Goal: Use online tool/utility: Utilize a website feature to perform a specific function

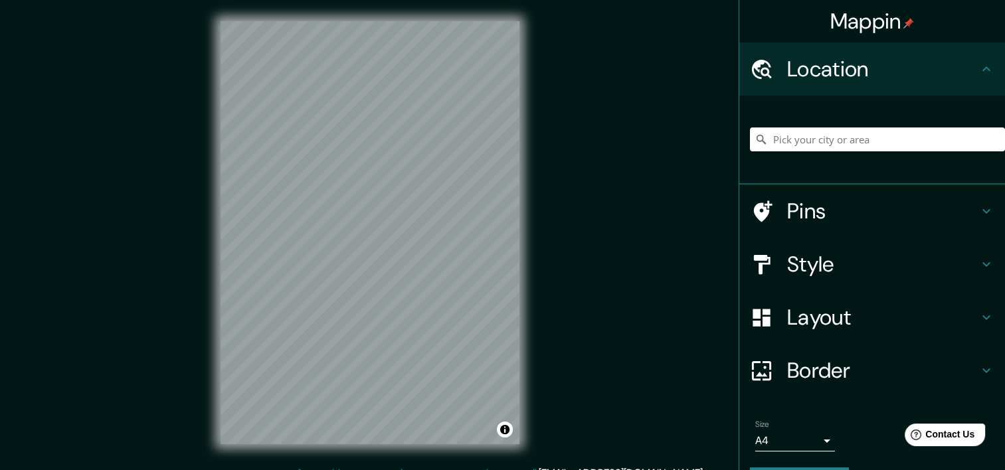
click at [752, 268] on icon at bounding box center [761, 264] width 23 height 23
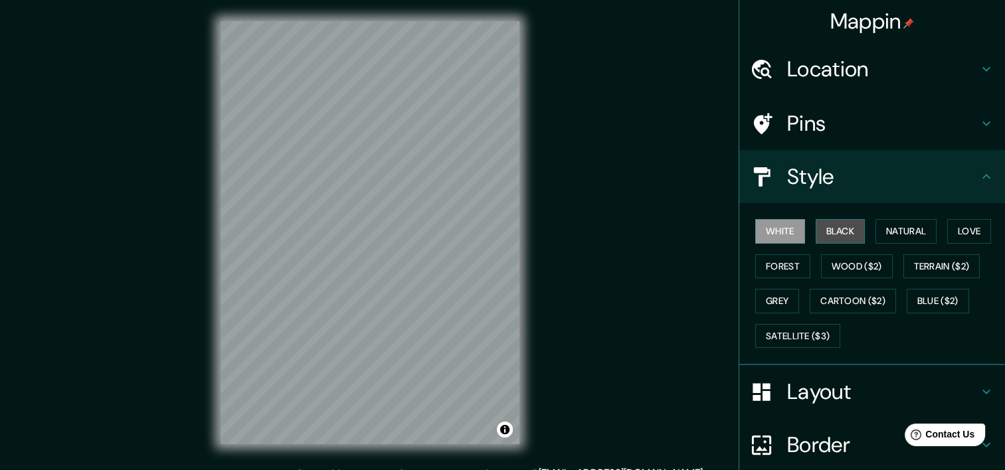
click at [837, 228] on button "Black" at bounding box center [840, 231] width 50 height 25
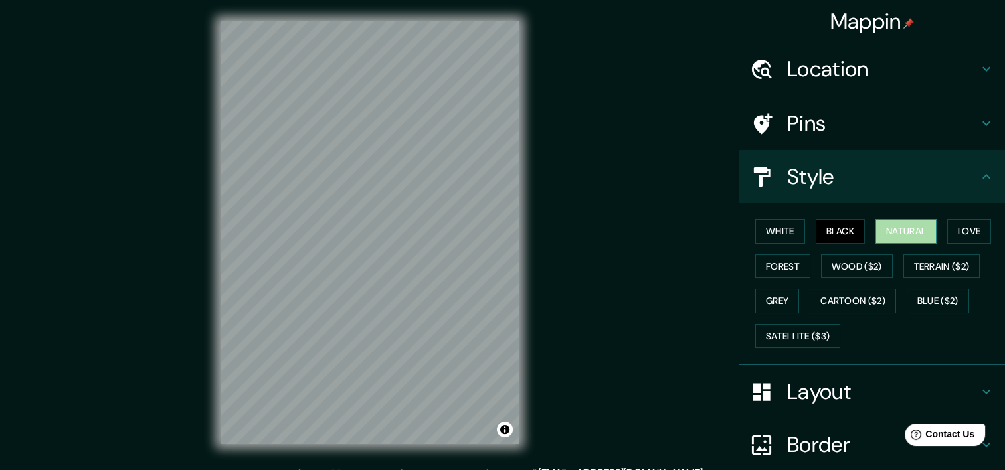
click at [900, 238] on button "Natural" at bounding box center [905, 231] width 61 height 25
click at [955, 232] on button "Love" at bounding box center [969, 231] width 44 height 25
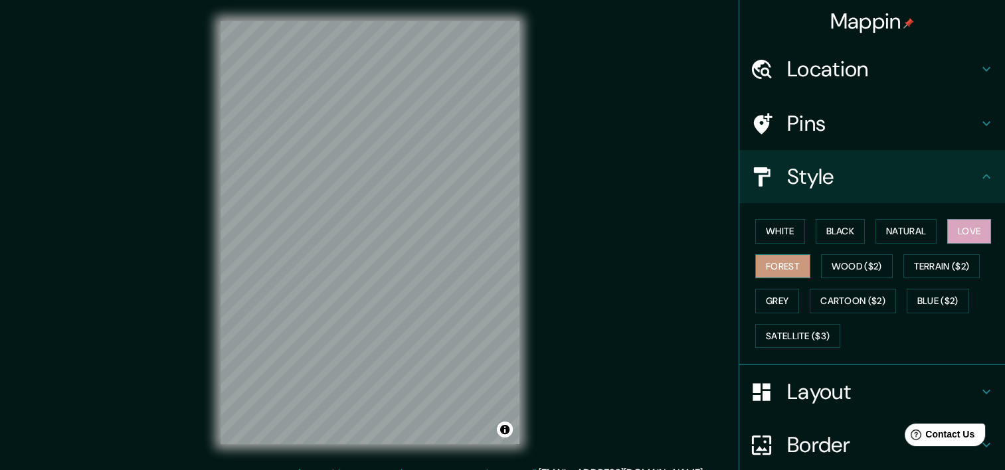
click at [794, 271] on button "Forest" at bounding box center [782, 266] width 55 height 25
click at [843, 234] on button "Black" at bounding box center [840, 231] width 50 height 25
click at [895, 374] on div "Layout" at bounding box center [872, 391] width 266 height 53
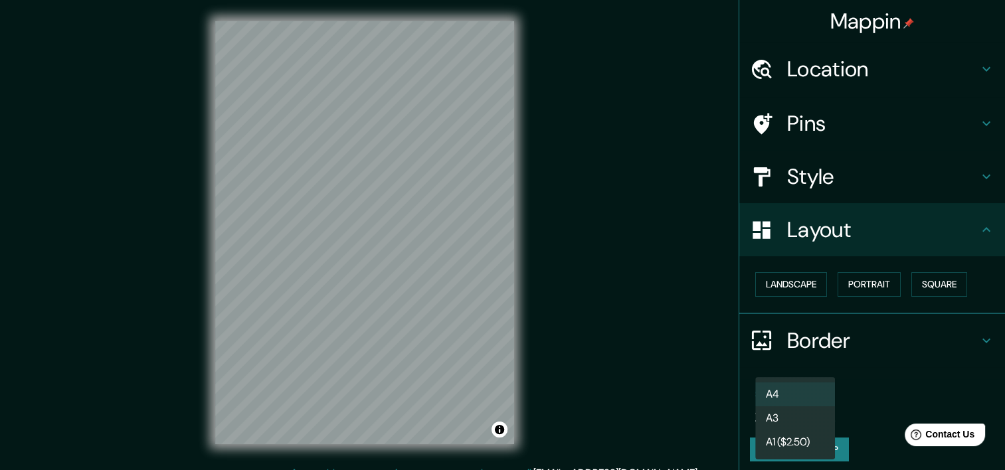
click at [810, 401] on body "Mappin Location Pins Style Layout Landscape Portrait Square Border Choose a bor…" at bounding box center [502, 235] width 1005 height 470
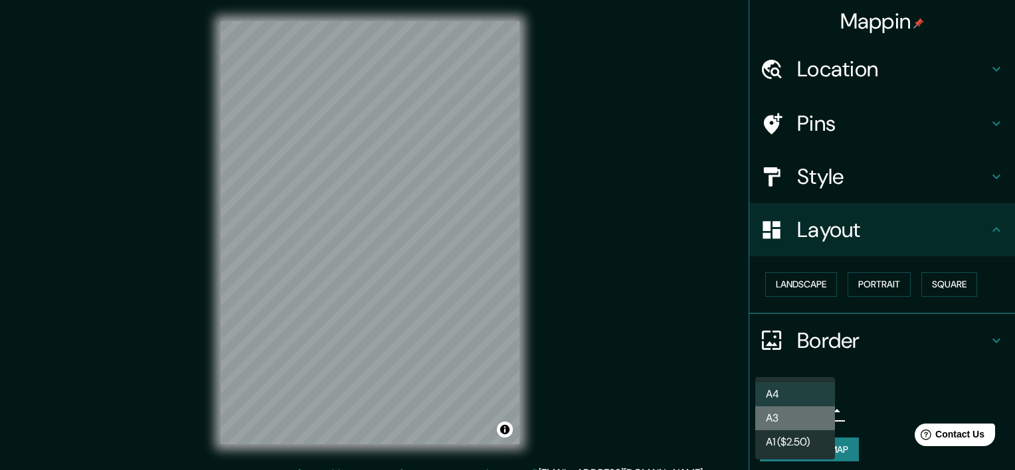
click at [812, 422] on li "A3" at bounding box center [795, 418] width 80 height 24
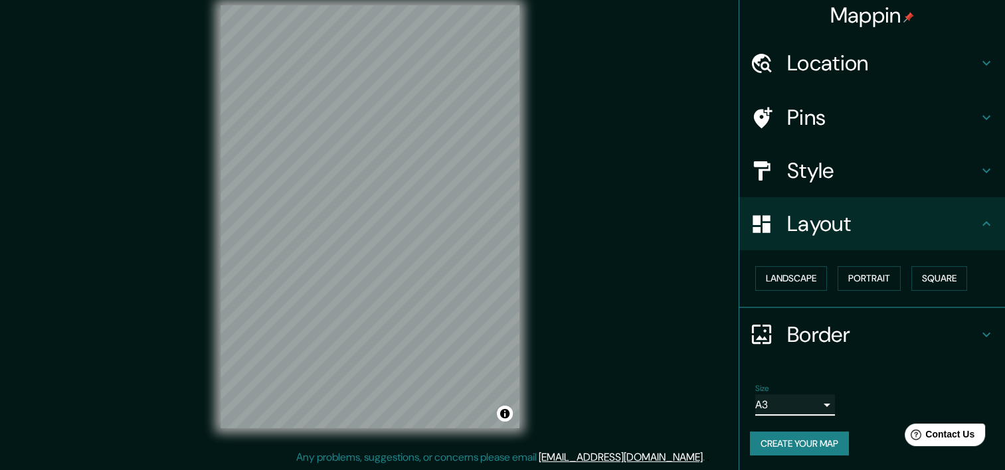
scroll to position [17, 0]
click at [821, 406] on body "Mappin Location Pins Style Layout Landscape Portrait Square Border Choose a bor…" at bounding box center [502, 218] width 1005 height 470
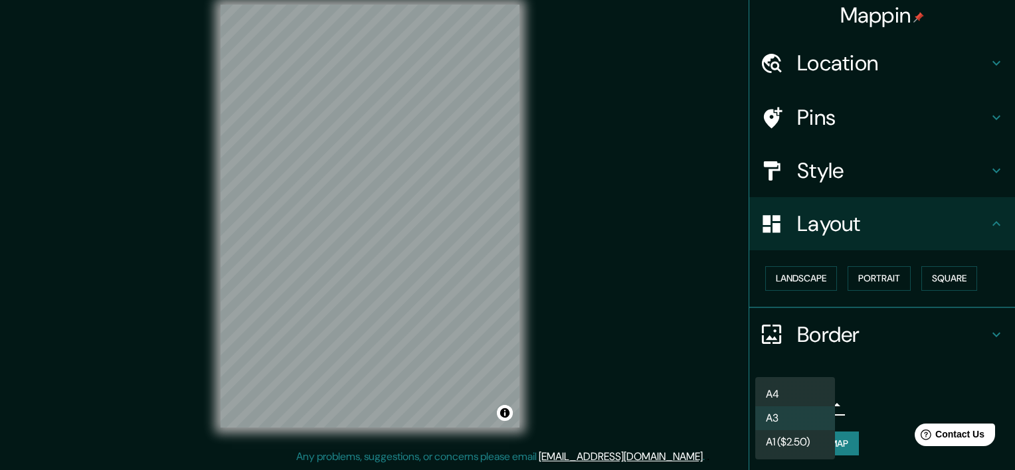
click at [889, 376] on div at bounding box center [507, 235] width 1015 height 470
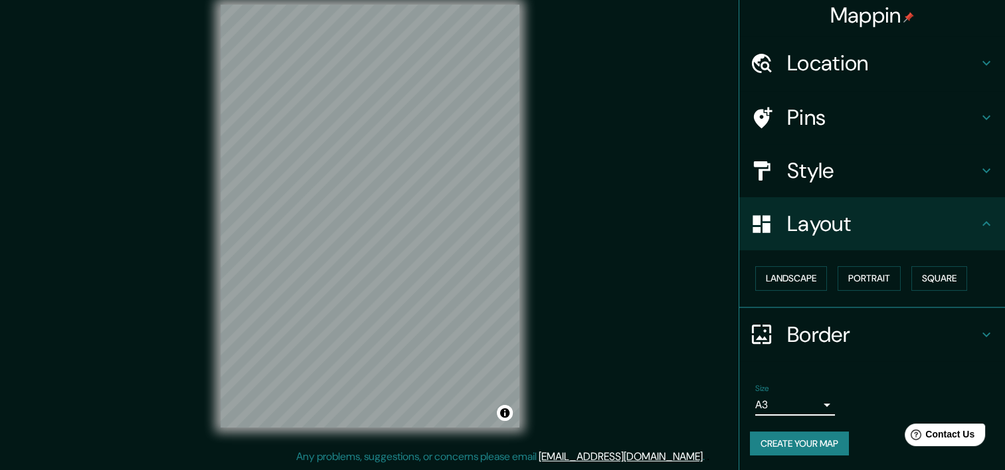
click at [950, 339] on h4 "Border" at bounding box center [882, 334] width 191 height 27
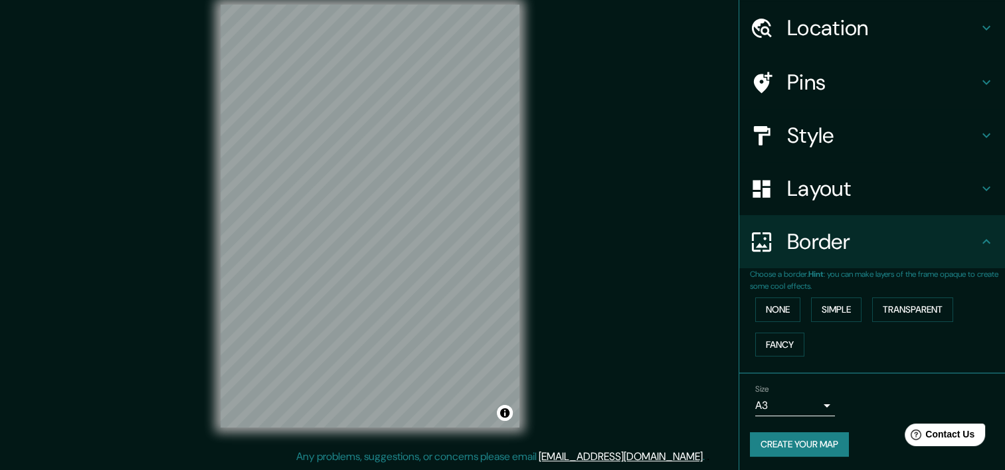
scroll to position [42, 0]
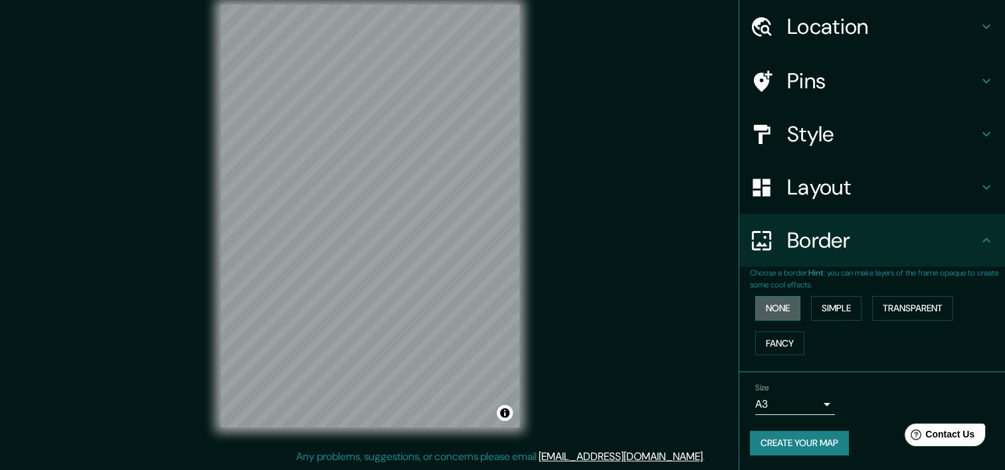
click at [777, 305] on button "None" at bounding box center [777, 308] width 45 height 25
click at [815, 310] on button "Simple" at bounding box center [836, 308] width 50 height 25
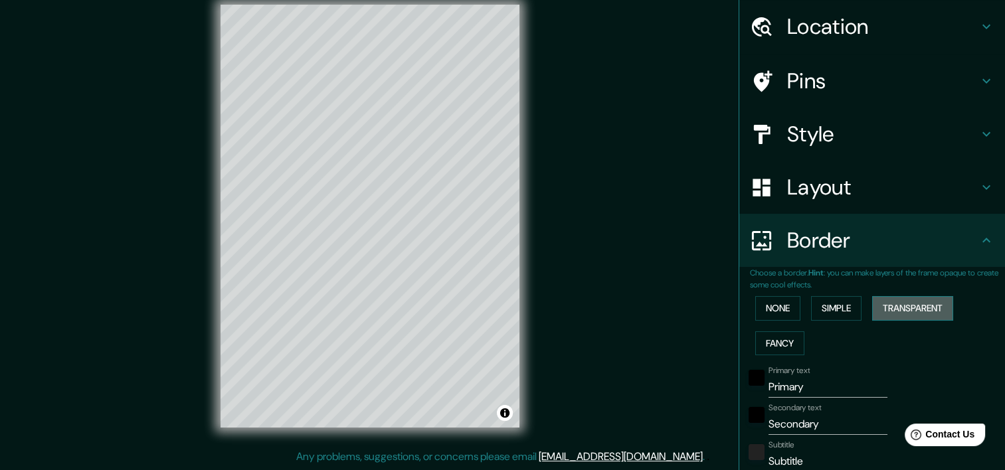
click at [892, 307] on button "Transparent" at bounding box center [912, 308] width 81 height 25
click at [776, 345] on button "Fancy" at bounding box center [779, 343] width 49 height 25
click at [773, 313] on button "None" at bounding box center [777, 308] width 45 height 25
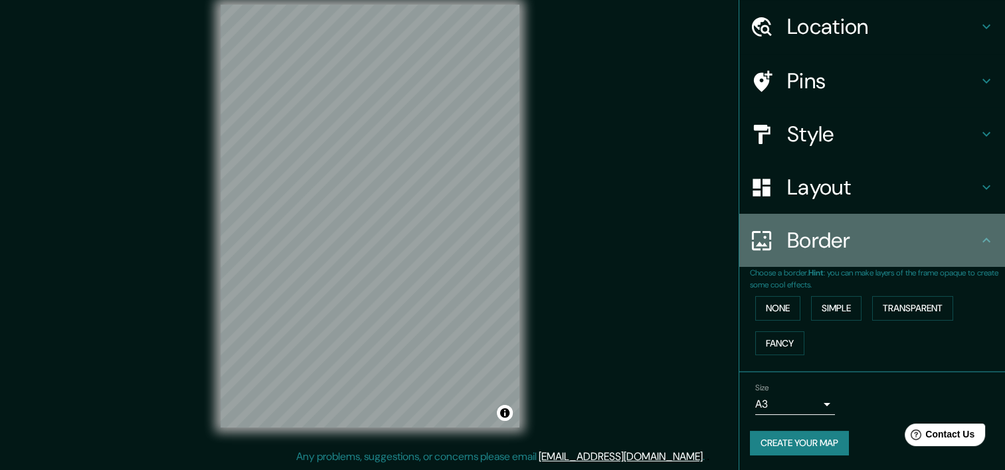
click at [916, 254] on div "Border" at bounding box center [872, 240] width 266 height 53
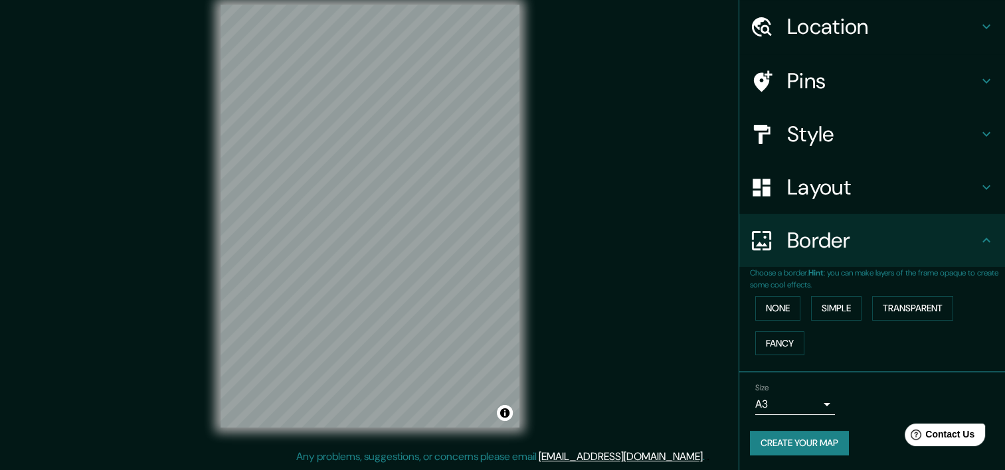
click at [978, 238] on icon at bounding box center [986, 240] width 16 height 16
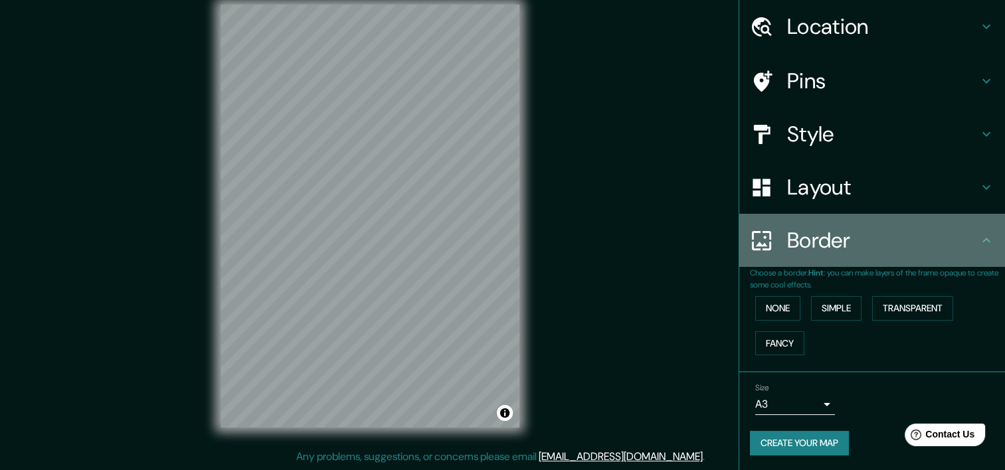
click at [978, 234] on icon at bounding box center [986, 240] width 16 height 16
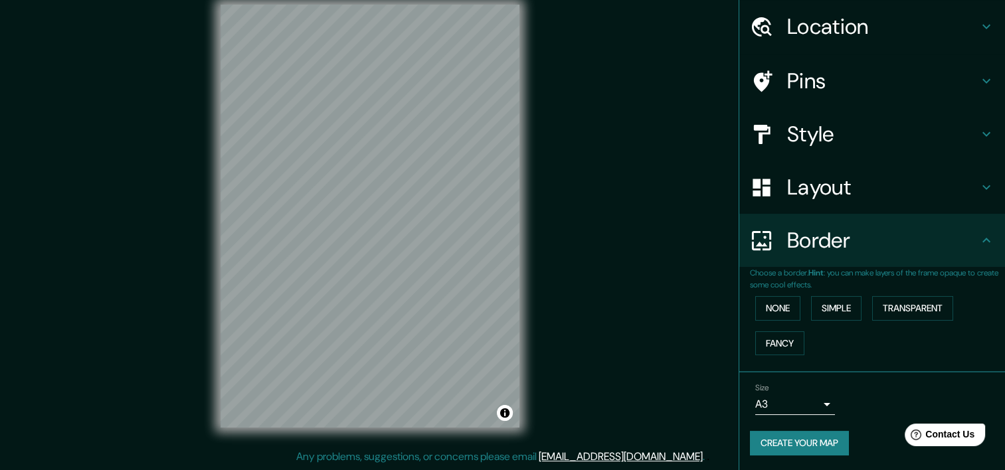
click at [978, 236] on icon at bounding box center [986, 240] width 16 height 16
click at [978, 240] on icon at bounding box center [986, 240] width 16 height 16
click at [890, 227] on h4 "Border" at bounding box center [882, 240] width 191 height 27
click at [825, 191] on h4 "Layout" at bounding box center [882, 187] width 191 height 27
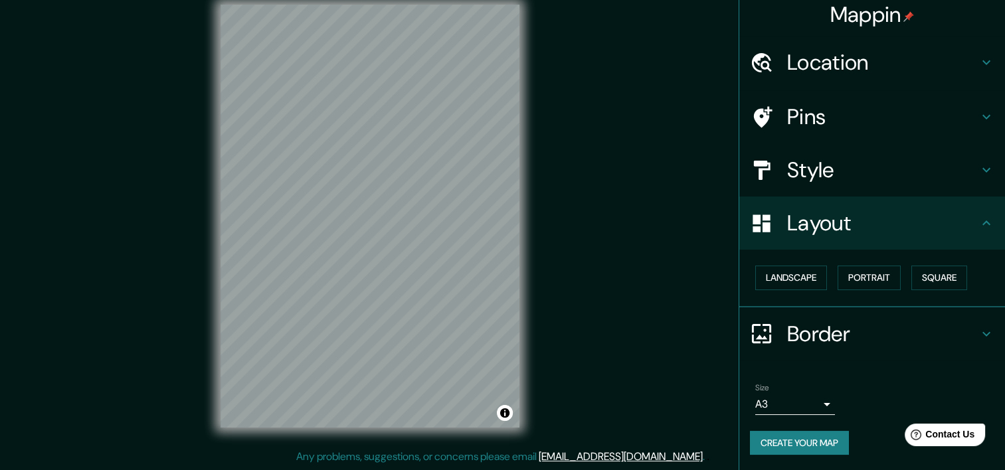
scroll to position [6, 0]
click at [810, 279] on button "Landscape" at bounding box center [791, 278] width 72 height 25
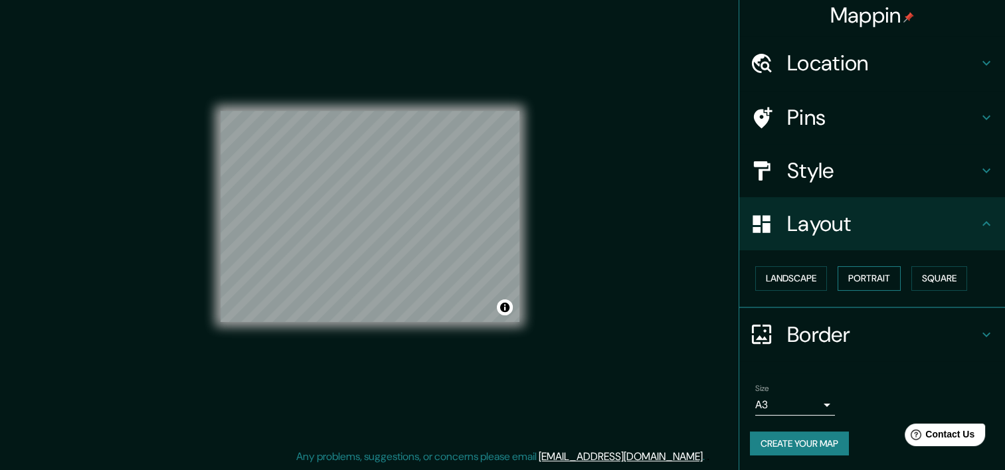
click at [870, 281] on button "Portrait" at bounding box center [868, 278] width 63 height 25
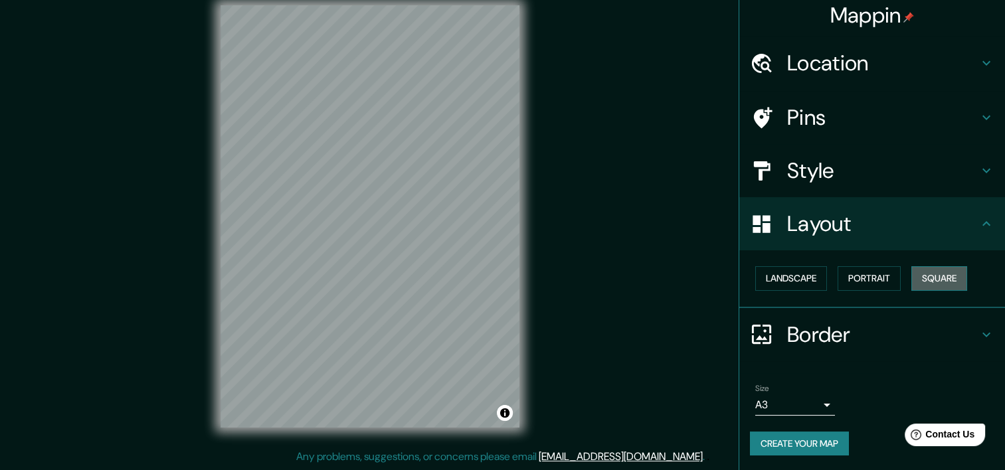
click at [932, 280] on button "Square" at bounding box center [939, 278] width 56 height 25
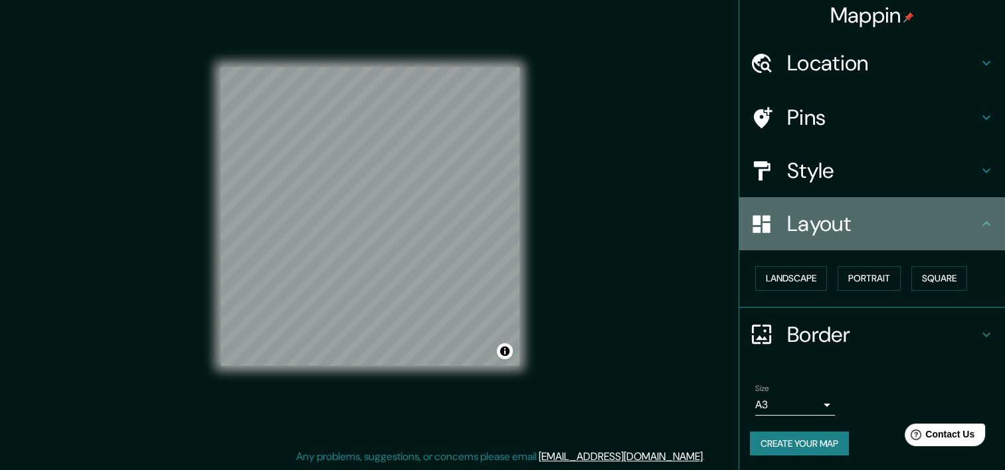
click at [873, 244] on div "Layout" at bounding box center [872, 223] width 266 height 53
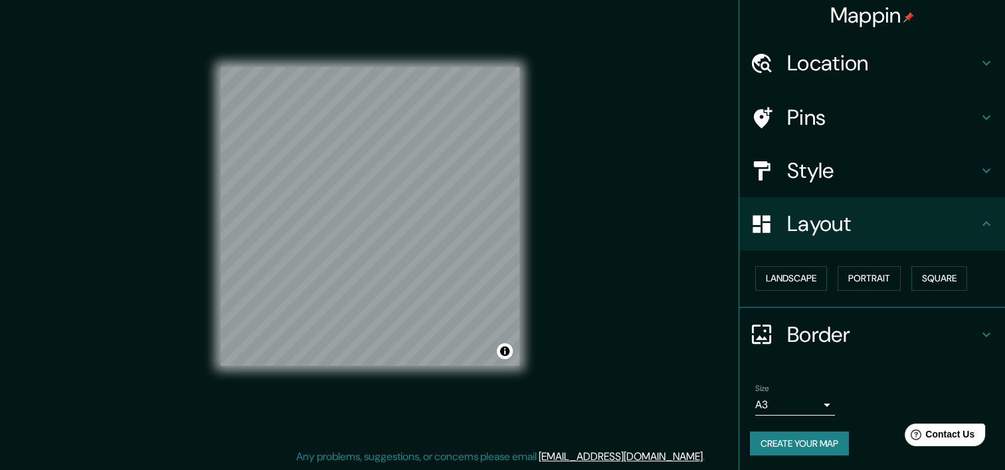
click at [978, 218] on icon at bounding box center [986, 224] width 16 height 16
click at [982, 224] on icon at bounding box center [986, 223] width 8 height 5
click at [805, 272] on button "Landscape" at bounding box center [791, 278] width 72 height 25
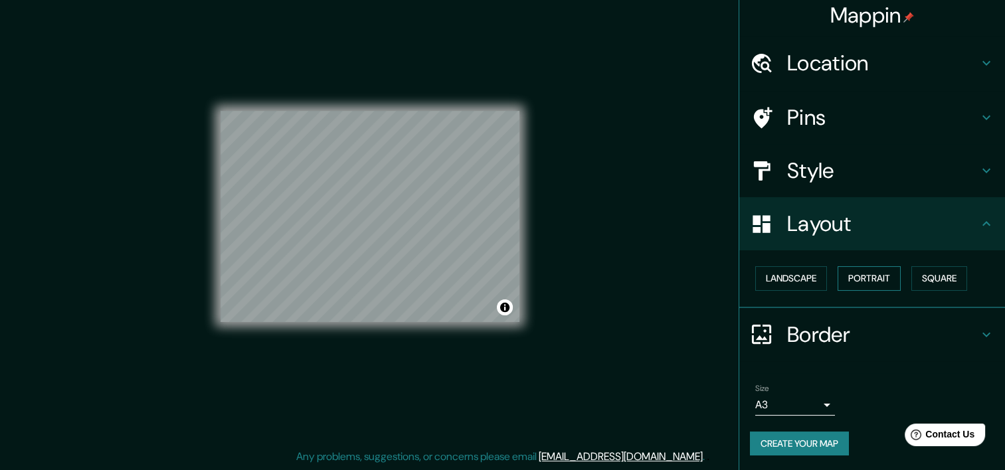
click at [853, 281] on button "Portrait" at bounding box center [868, 278] width 63 height 25
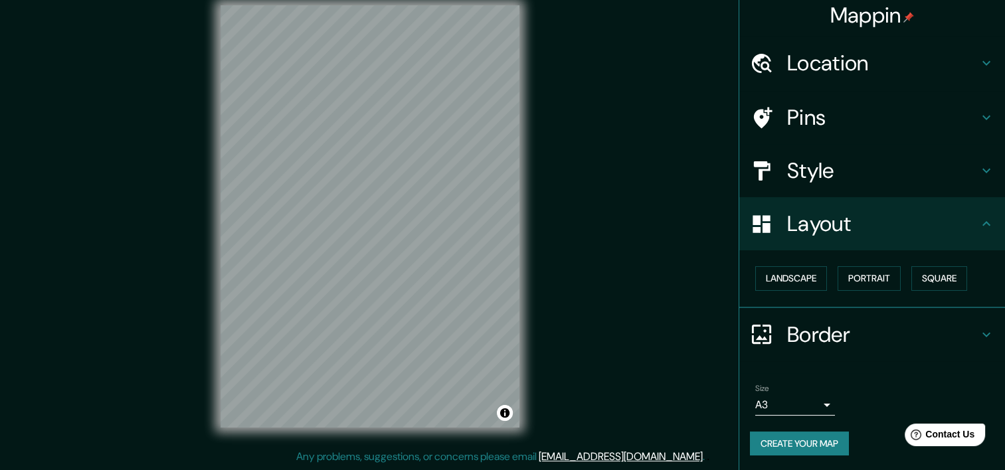
click at [819, 445] on button "Create your map" at bounding box center [799, 444] width 99 height 25
click at [770, 444] on button "Create your map" at bounding box center [799, 444] width 99 height 25
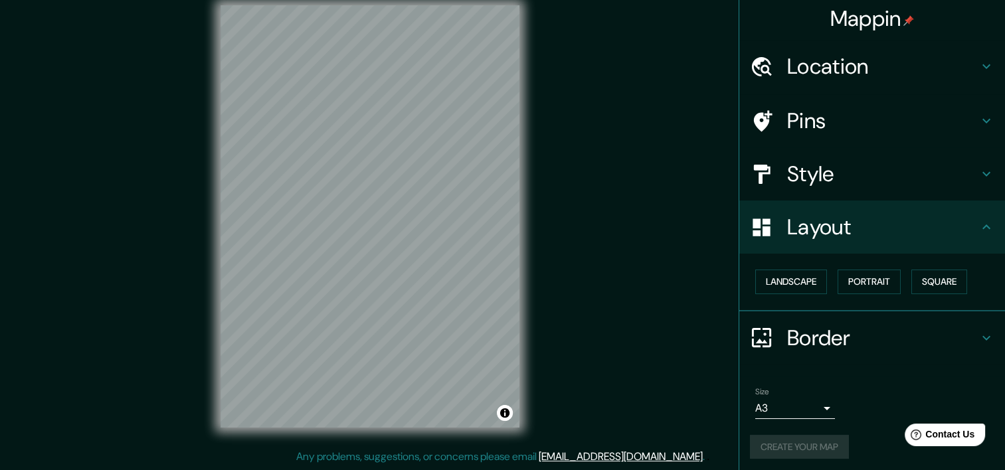
scroll to position [0, 0]
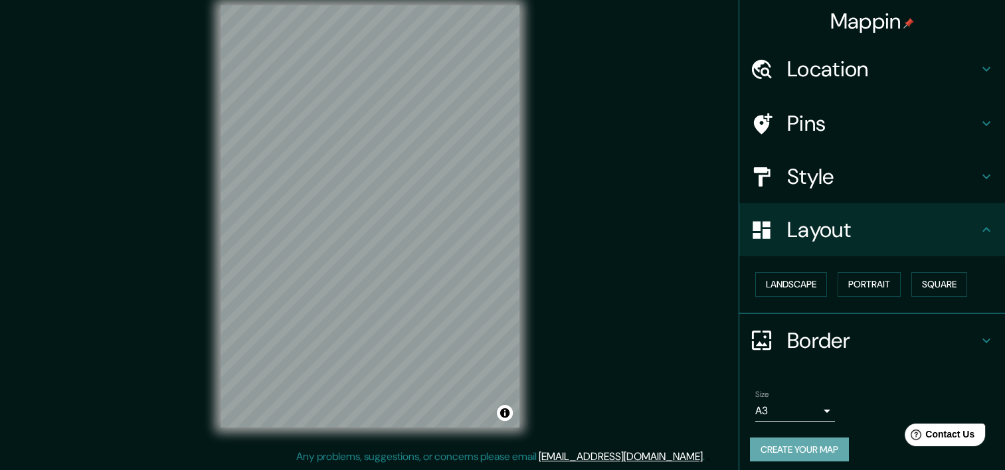
click at [754, 443] on button "Create your map" at bounding box center [799, 450] width 99 height 25
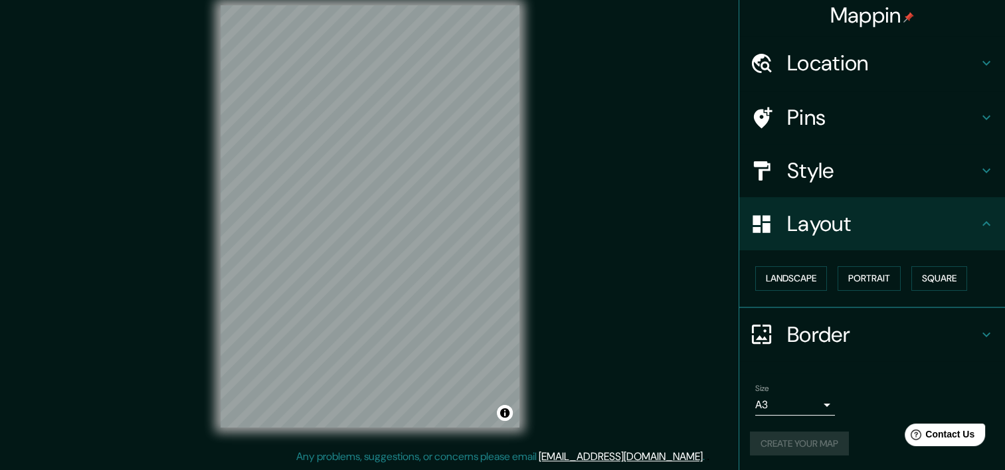
click at [831, 453] on div "Create your map" at bounding box center [872, 444] width 244 height 25
click at [823, 437] on div "Create your map" at bounding box center [872, 444] width 244 height 25
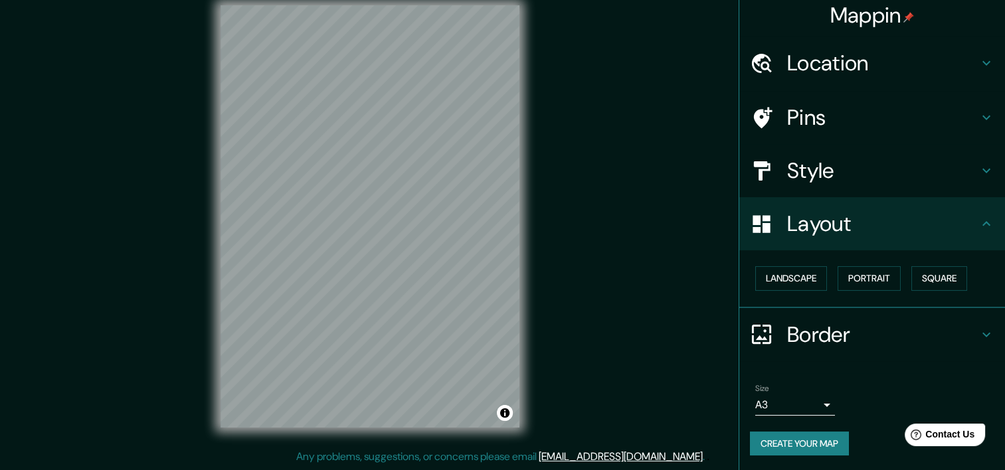
drag, startPoint x: 823, startPoint y: 437, endPoint x: 755, endPoint y: 446, distance: 68.4
click at [755, 446] on button "Create your map" at bounding box center [799, 444] width 99 height 25
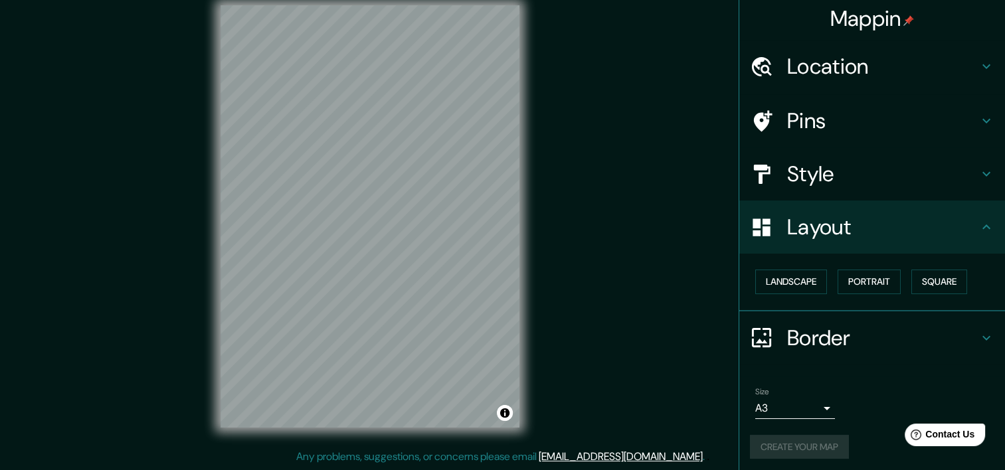
scroll to position [0, 0]
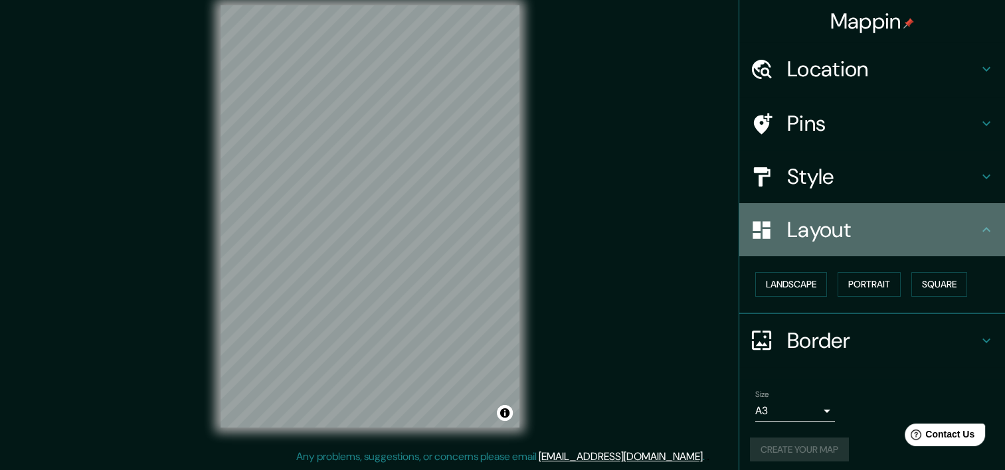
click at [916, 224] on h4 "Layout" at bounding box center [882, 229] width 191 height 27
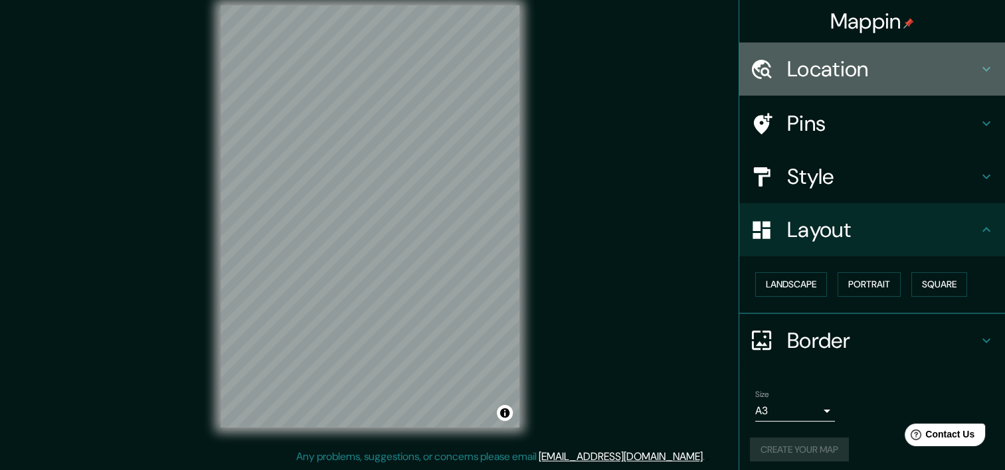
click at [905, 82] on h4 "Location" at bounding box center [882, 69] width 191 height 27
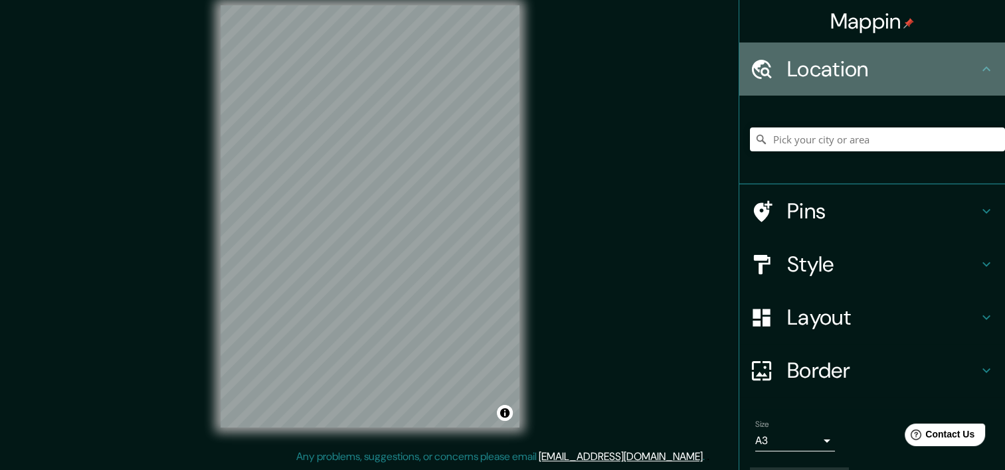
click at [890, 78] on h4 "Location" at bounding box center [882, 69] width 191 height 27
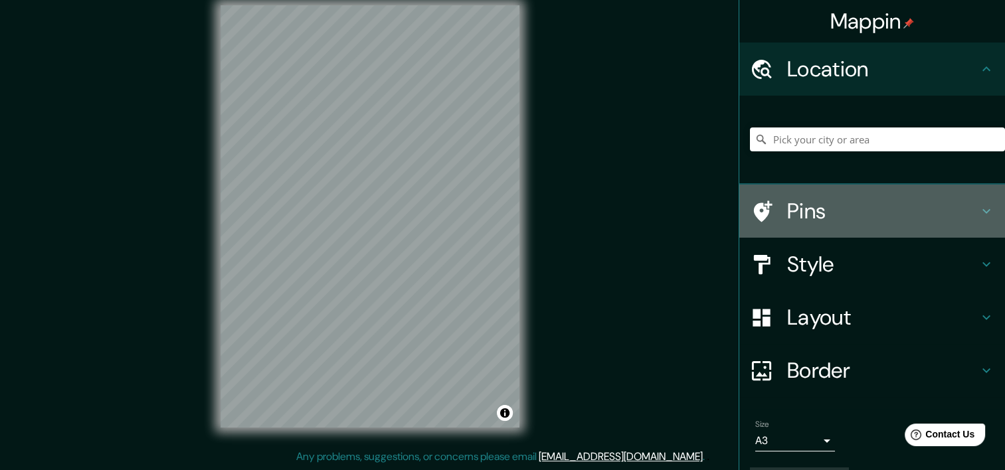
click at [939, 202] on h4 "Pins" at bounding box center [882, 211] width 191 height 27
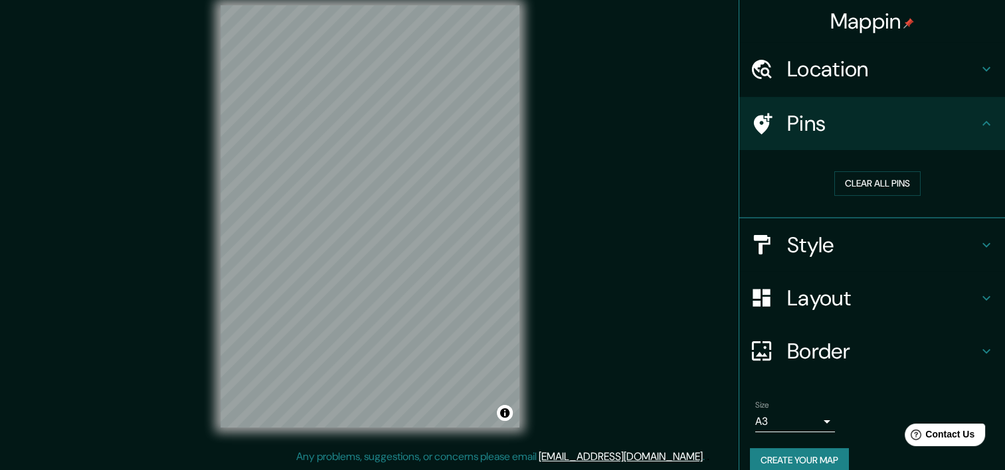
click at [820, 453] on button "Create your map" at bounding box center [799, 460] width 99 height 25
click at [837, 448] on button "Create your map" at bounding box center [799, 460] width 99 height 25
click at [884, 355] on h4 "Border" at bounding box center [882, 351] width 191 height 27
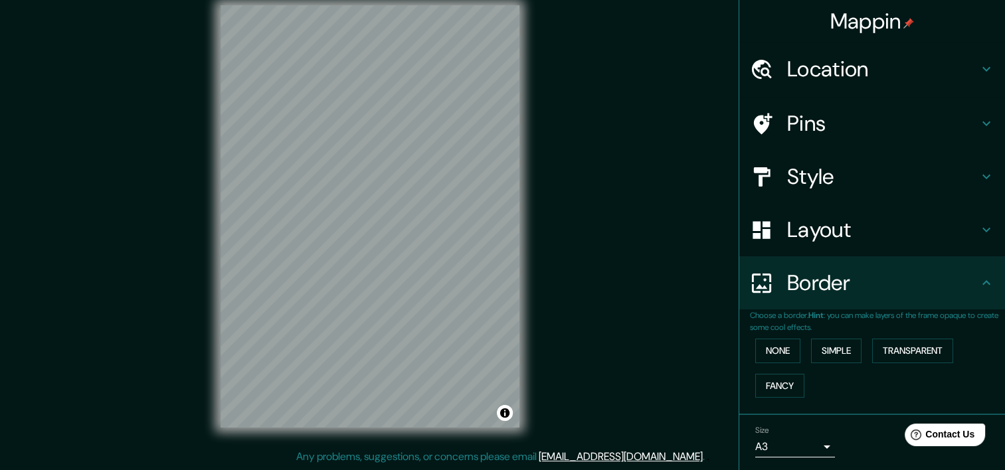
click at [871, 287] on h4 "Border" at bounding box center [882, 283] width 191 height 27
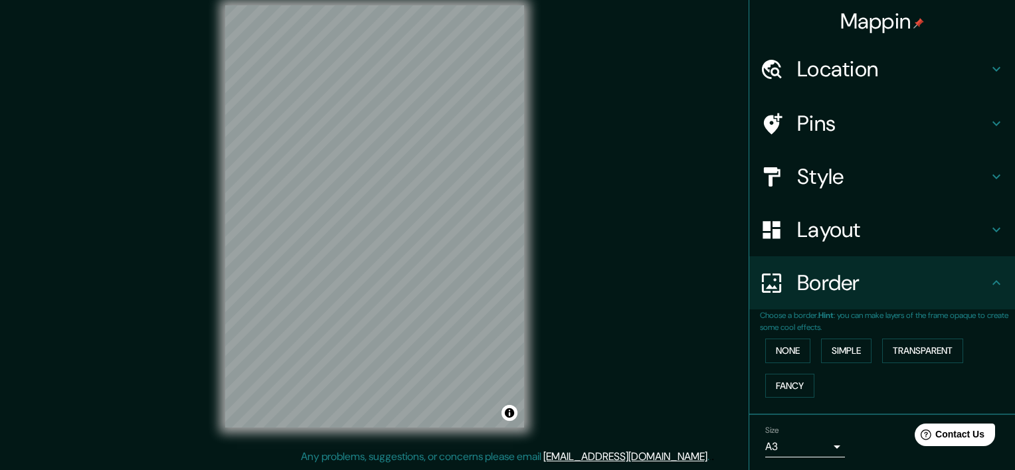
click at [809, 436] on body "Mappin Location Pins Style Layout Border Choose a border. Hint : you can make l…" at bounding box center [507, 218] width 1015 height 470
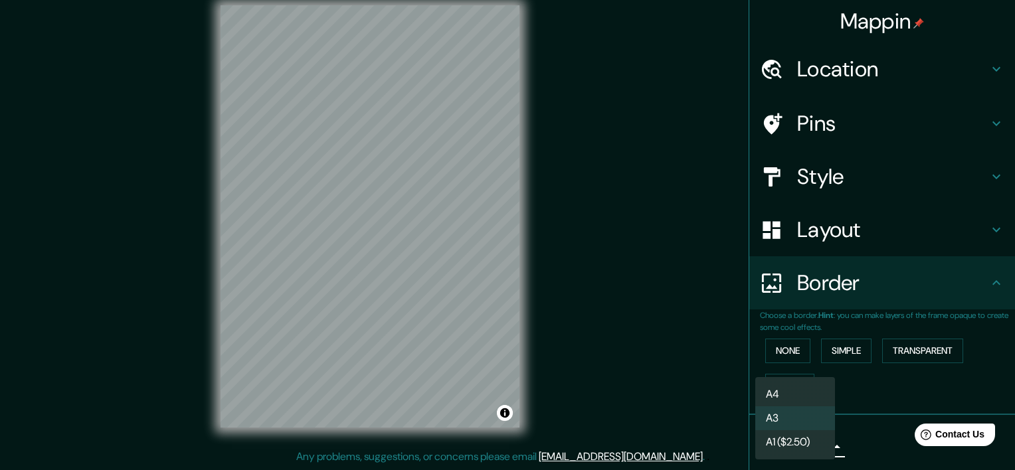
click at [802, 396] on li "A4" at bounding box center [795, 394] width 80 height 24
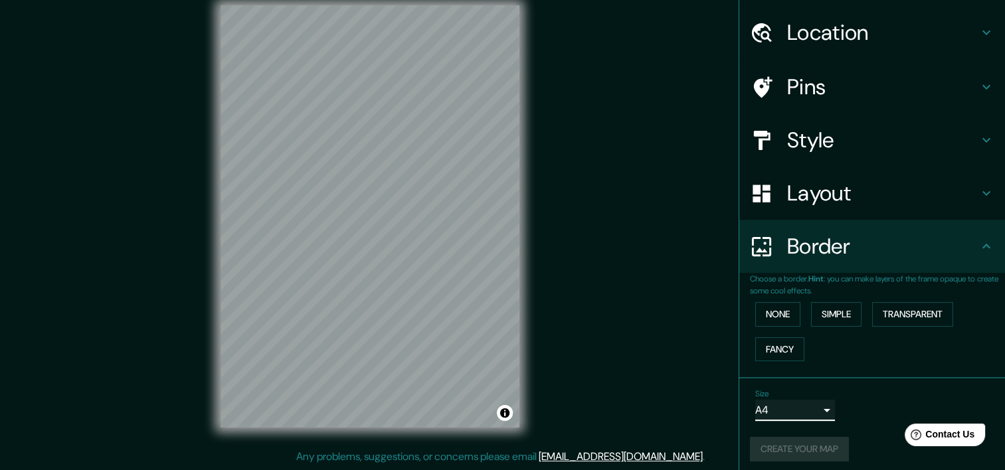
scroll to position [42, 0]
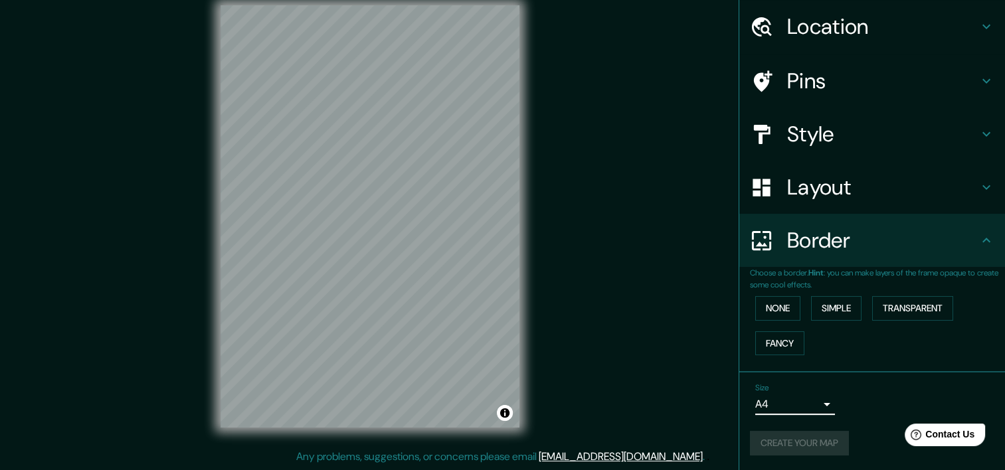
click at [821, 439] on div "Create your map" at bounding box center [872, 443] width 244 height 25
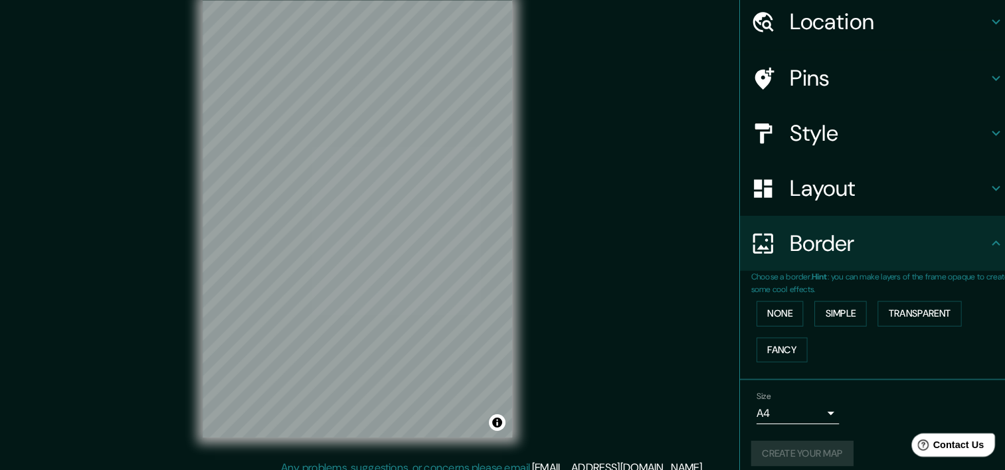
scroll to position [17, 0]
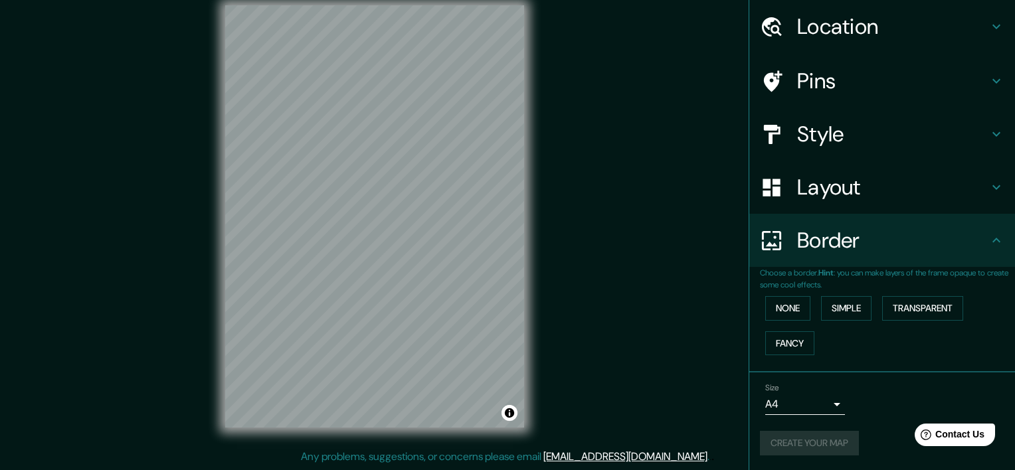
click at [815, 410] on body "Mappin Location Pins Style Layout Border Choose a border. Hint : you can make l…" at bounding box center [507, 218] width 1015 height 470
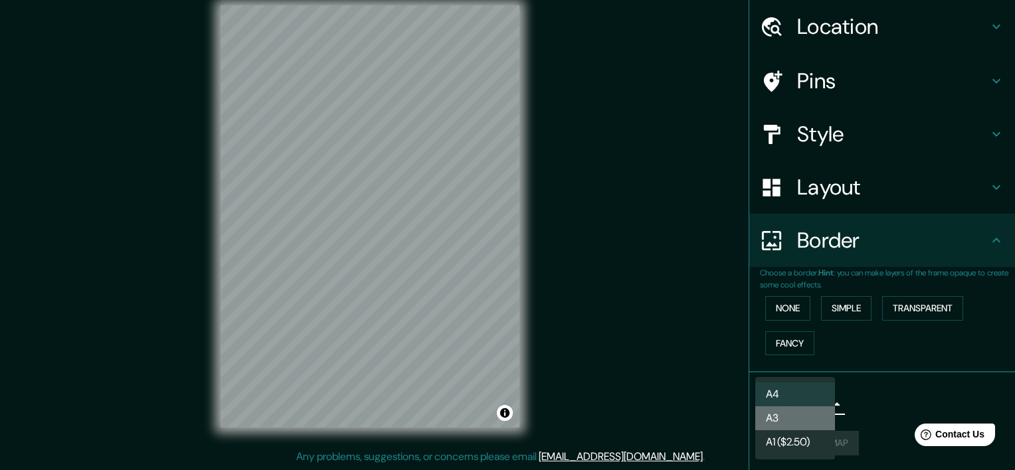
click at [802, 420] on li "A3" at bounding box center [795, 418] width 80 height 24
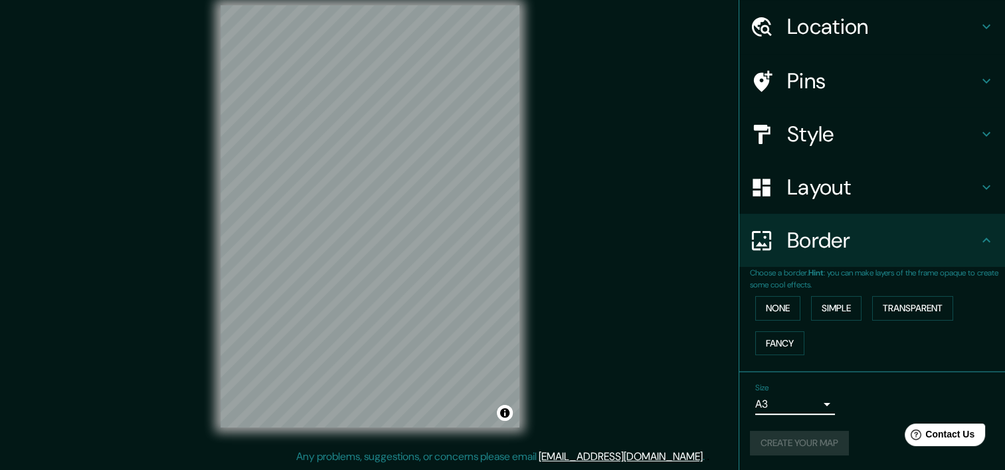
click at [766, 416] on div "Size A3 single" at bounding box center [872, 399] width 244 height 42
click at [772, 431] on button "Create your map" at bounding box center [799, 443] width 99 height 25
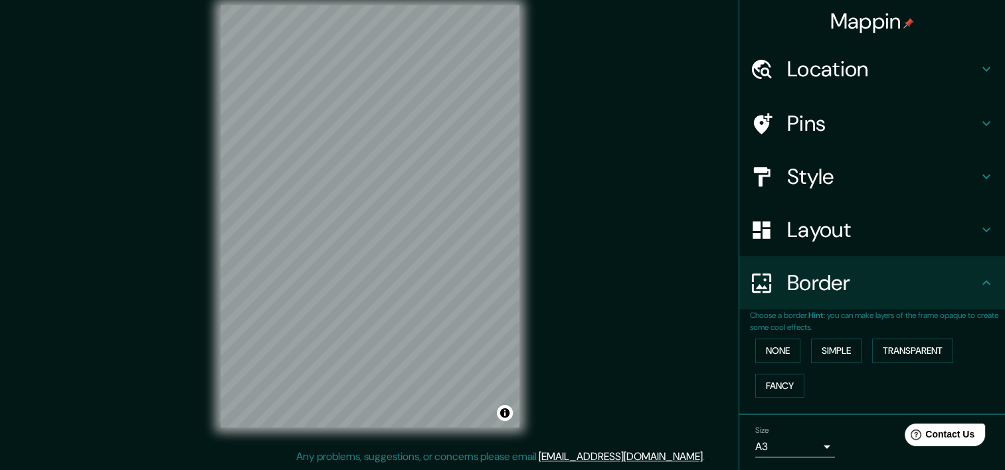
click at [664, 187] on div "Mappin Location Pins Style Layout Border Choose a border. Hint : you can make l…" at bounding box center [502, 226] width 1005 height 487
